Goal: Task Accomplishment & Management: Use online tool/utility

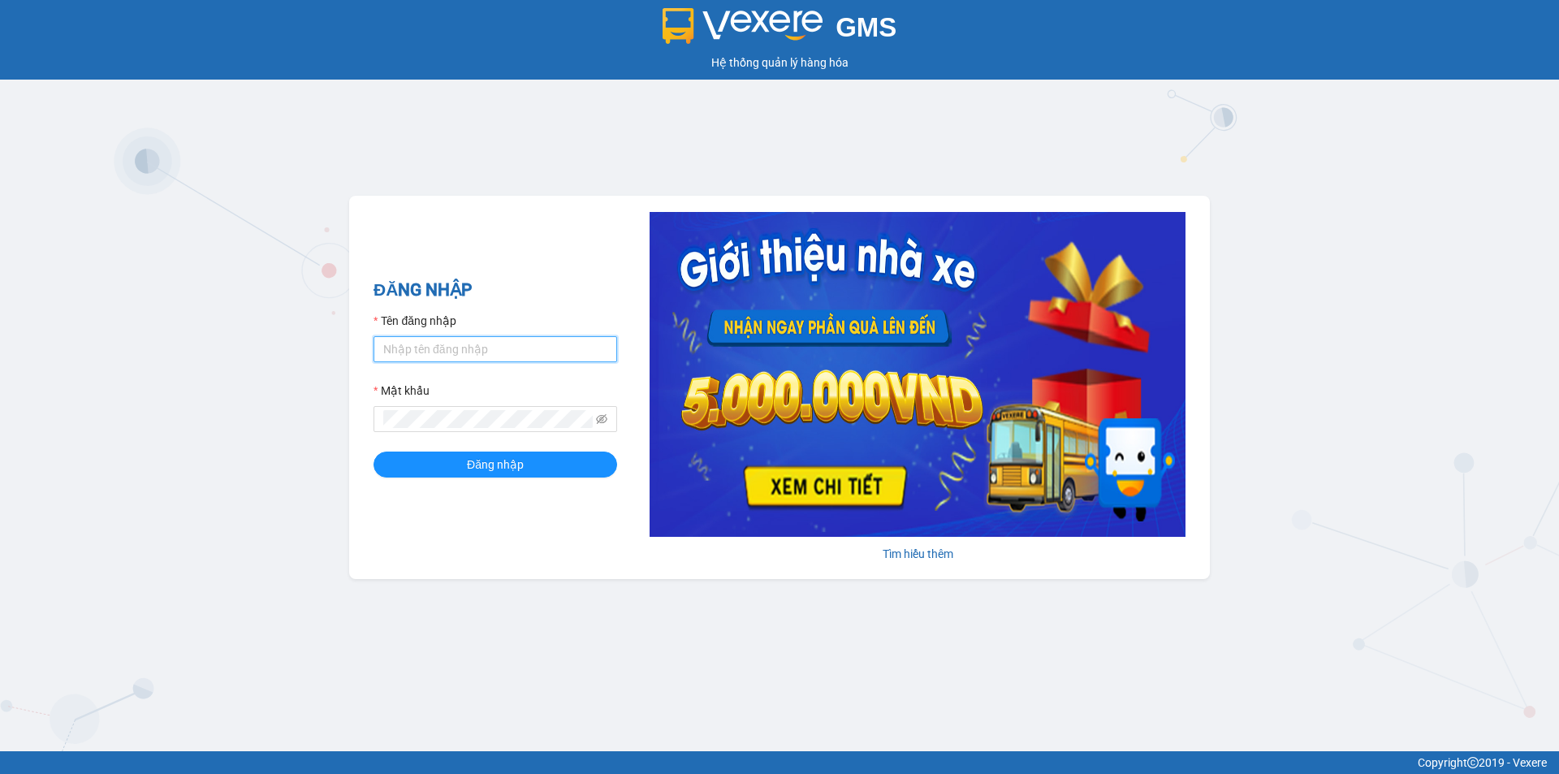
click at [429, 347] on input "Tên đăng nhập" at bounding box center [496, 349] width 244 height 26
type input "thuycg.ct"
click at [374, 451] on button "Đăng nhập" at bounding box center [496, 464] width 244 height 26
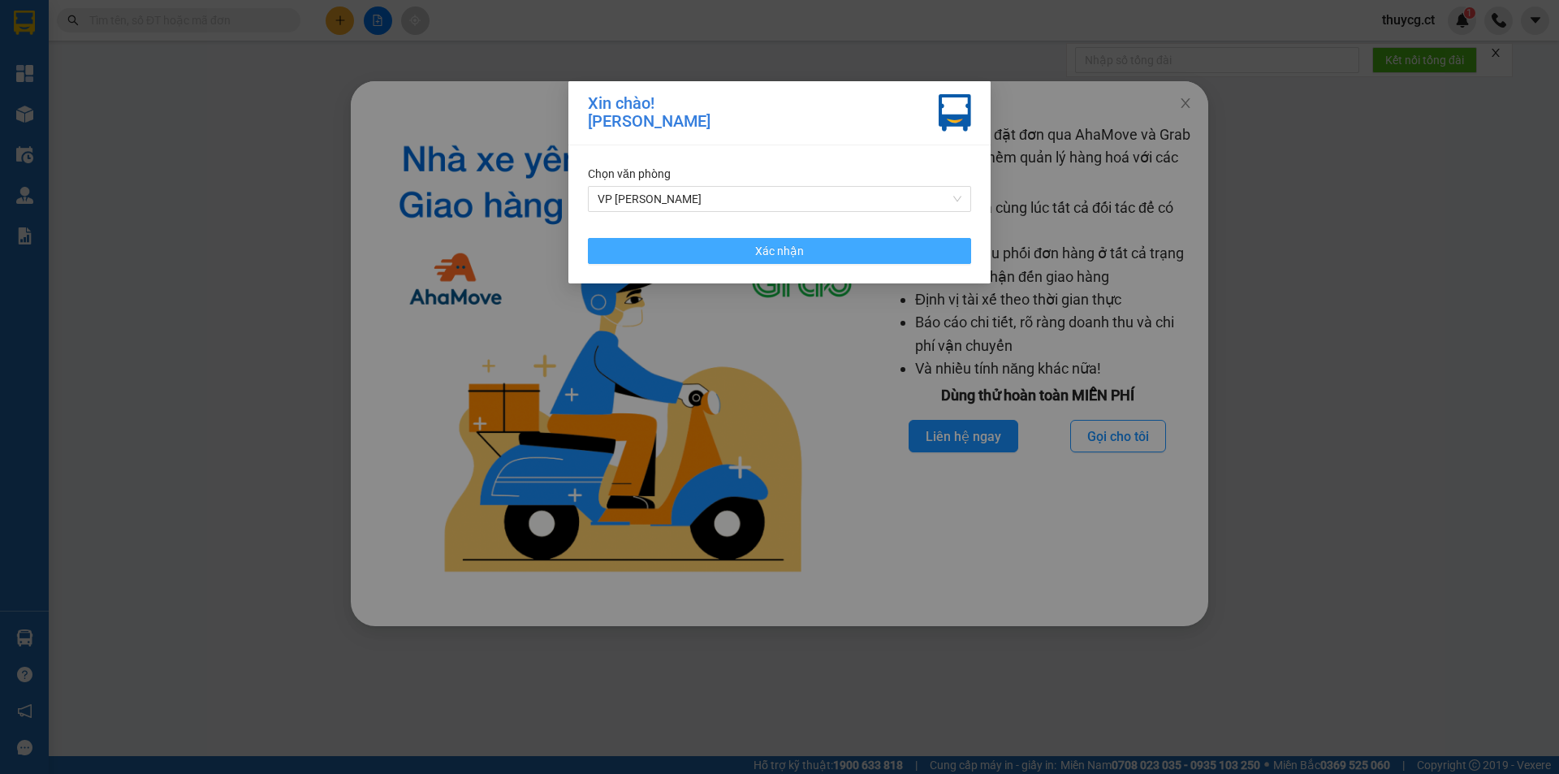
click at [797, 242] on span "Xác nhận" at bounding box center [779, 251] width 49 height 18
